Goal: Navigation & Orientation: Find specific page/section

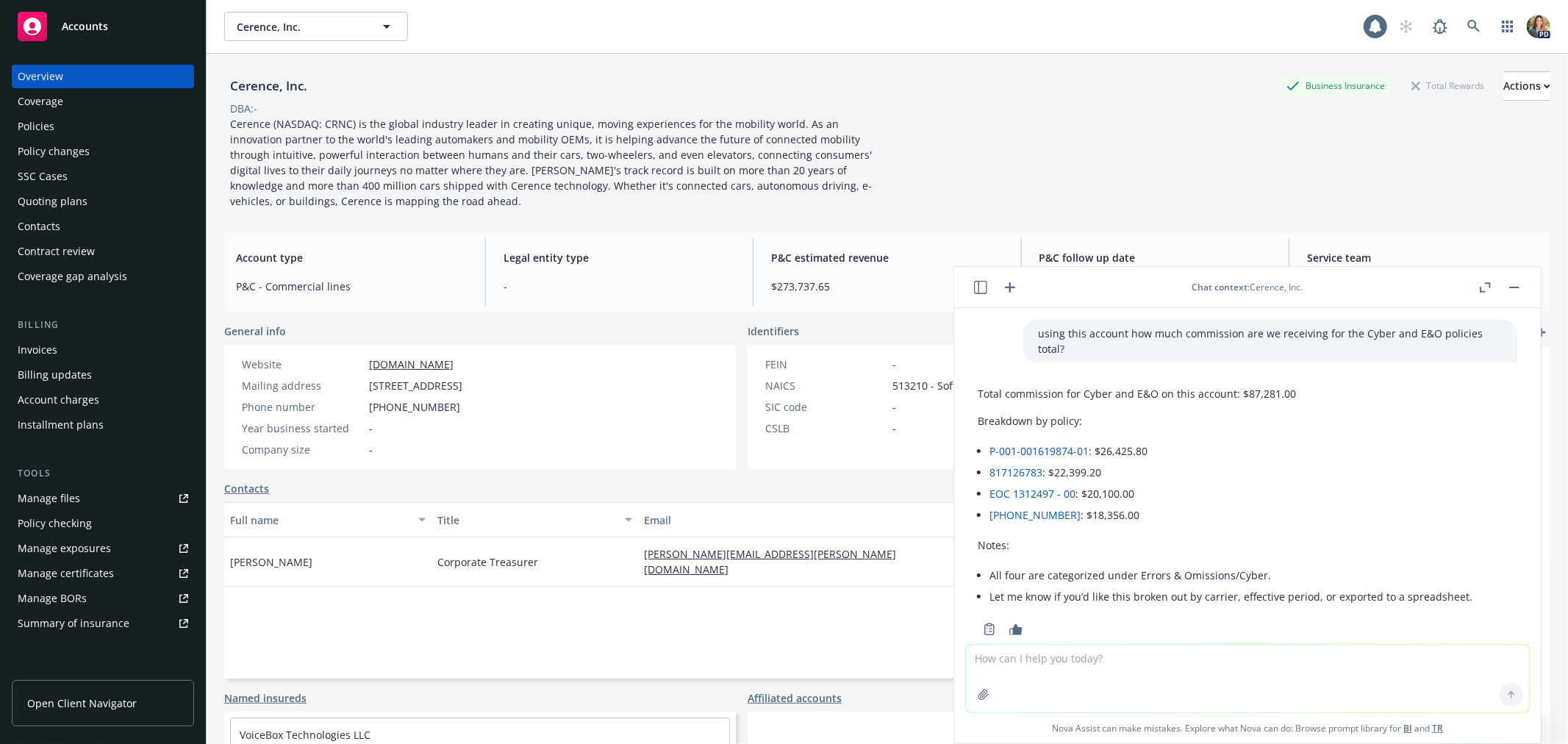
scroll to position [15, 0]
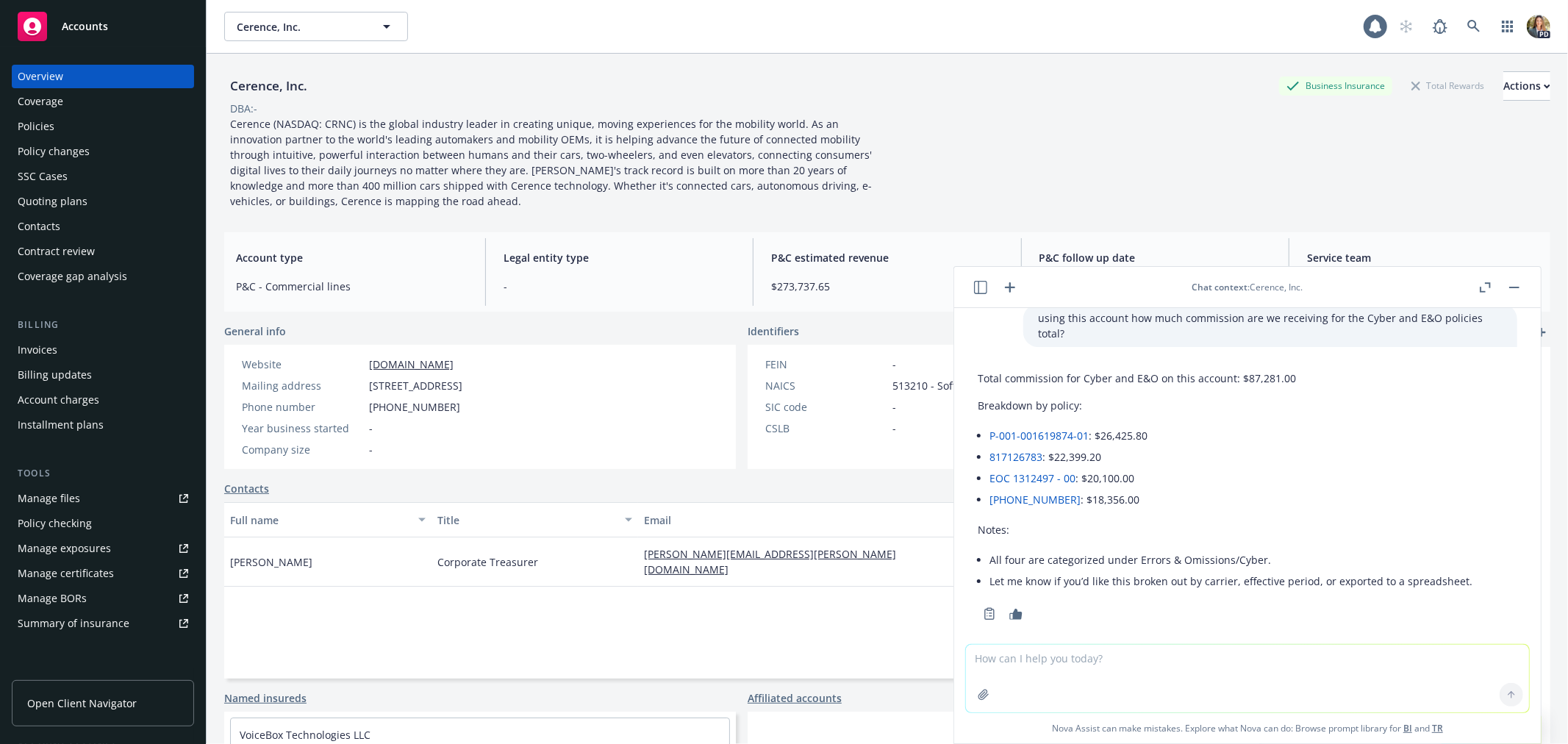
click at [91, 21] on span "Accounts" at bounding box center [85, 26] width 46 height 12
